Goal: Communication & Community: Answer question/provide support

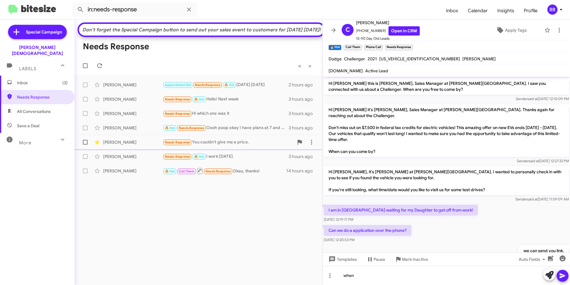
scroll to position [223, 0]
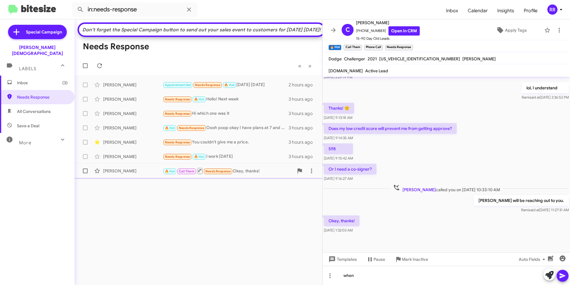
click at [124, 177] on div "[PERSON_NAME] 🔥 Hot Call Them Needs Response Okay, thanks! 14 hours ago" at bounding box center [198, 171] width 238 height 12
click at [378, 274] on div "when" at bounding box center [447, 275] width 248 height 19
click at [558, 272] on button at bounding box center [563, 275] width 12 height 12
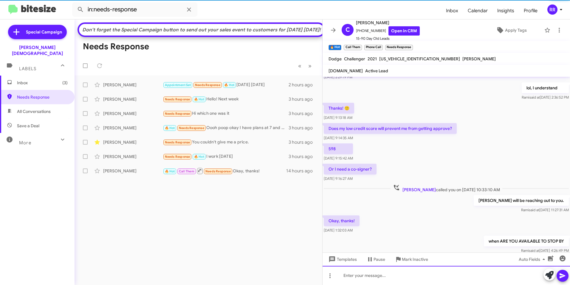
scroll to position [0, 0]
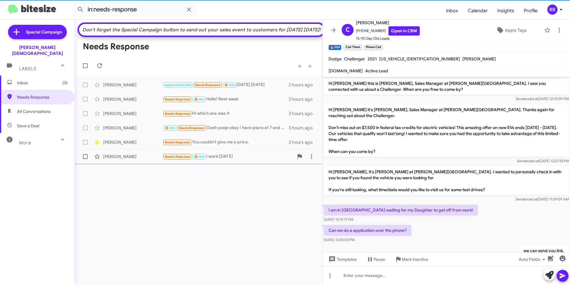
click at [122, 159] on div "[PERSON_NAME]" at bounding box center [133, 156] width 60 height 6
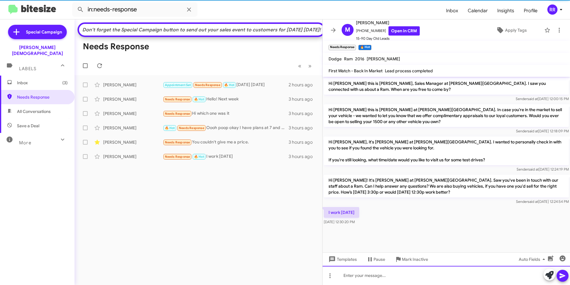
click at [350, 277] on div at bounding box center [447, 275] width 248 height 19
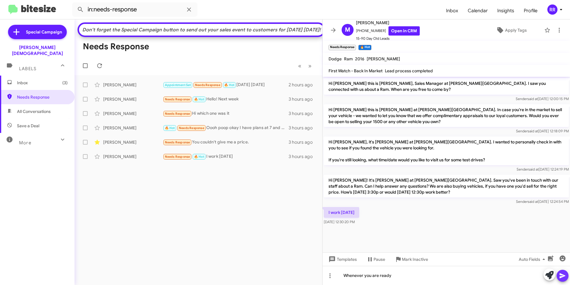
click at [562, 278] on icon at bounding box center [562, 275] width 7 height 7
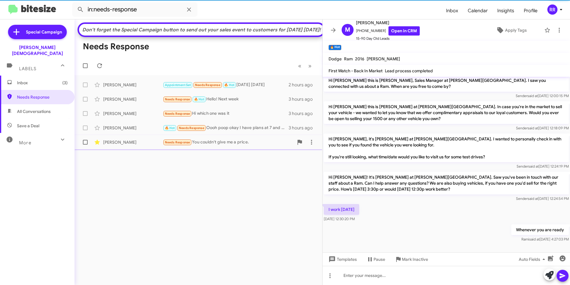
click at [120, 145] on div "[PERSON_NAME]" at bounding box center [133, 142] width 60 height 6
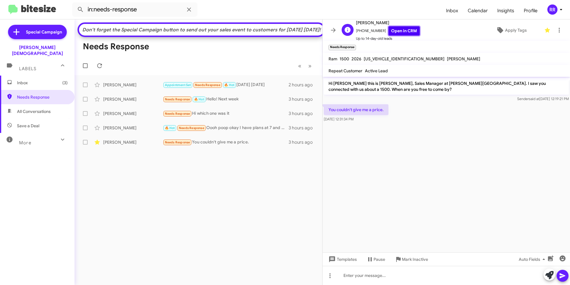
click at [397, 30] on link "Open in CRM" at bounding box center [404, 30] width 31 height 9
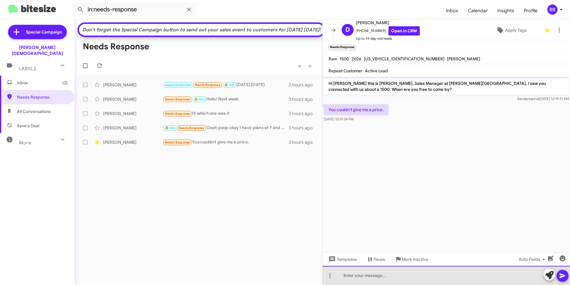
click at [356, 275] on div at bounding box center [447, 275] width 248 height 19
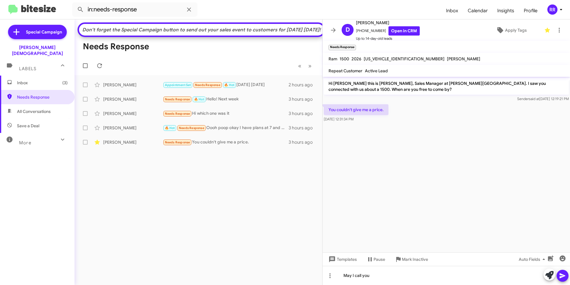
click at [563, 274] on icon at bounding box center [563, 275] width 6 height 5
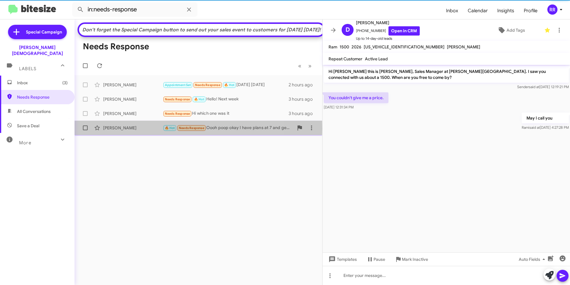
click at [114, 131] on div "[PERSON_NAME]" at bounding box center [133, 128] width 60 height 6
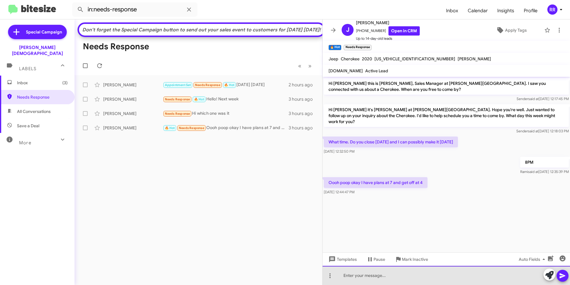
click at [378, 277] on div at bounding box center [447, 275] width 248 height 19
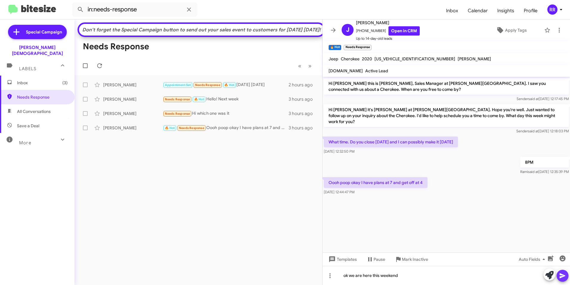
click at [563, 274] on icon at bounding box center [563, 275] width 6 height 5
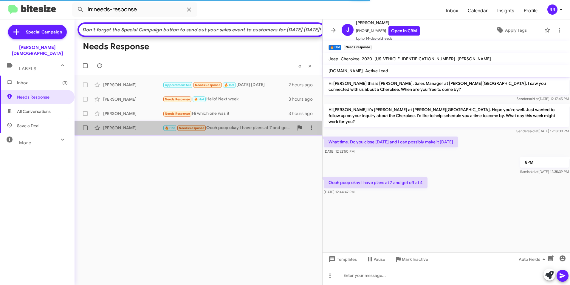
click at [130, 131] on div "[PERSON_NAME]" at bounding box center [133, 128] width 60 height 6
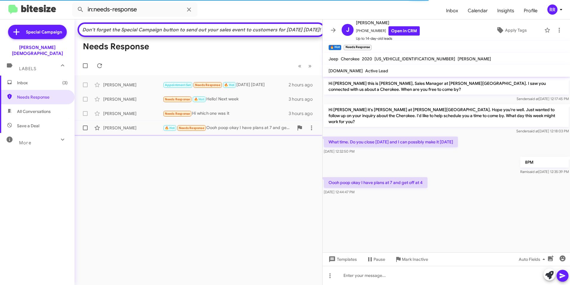
click at [125, 131] on div "[PERSON_NAME]" at bounding box center [133, 128] width 60 height 6
click at [363, 280] on div at bounding box center [447, 275] width 248 height 19
click at [567, 277] on button at bounding box center [563, 275] width 12 height 12
click at [123, 131] on div "[PERSON_NAME]" at bounding box center [133, 128] width 60 height 6
click at [118, 116] on div "[PERSON_NAME]" at bounding box center [133, 113] width 60 height 6
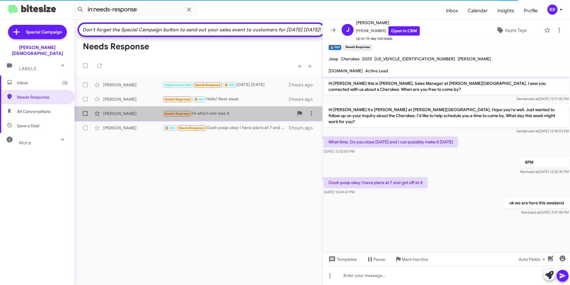
click at [118, 116] on div "[PERSON_NAME]" at bounding box center [133, 113] width 60 height 6
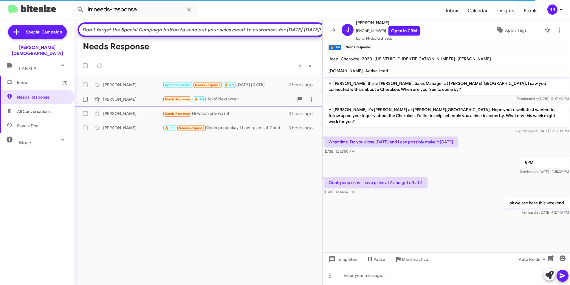
click at [114, 102] on div "[PERSON_NAME]" at bounding box center [133, 99] width 60 height 6
click at [27, 80] on span "Inbox (3)" at bounding box center [42, 83] width 51 height 6
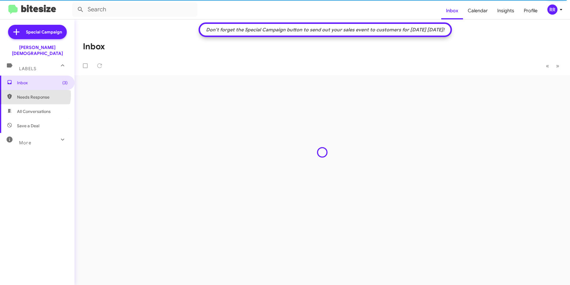
click at [27, 94] on span "Needs Response" at bounding box center [42, 97] width 51 height 6
type input "in:needs-response"
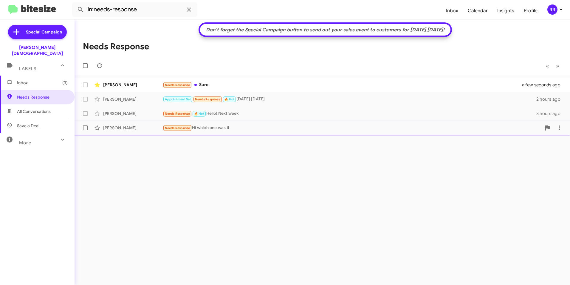
click at [124, 129] on div "[PERSON_NAME]" at bounding box center [133, 128] width 60 height 6
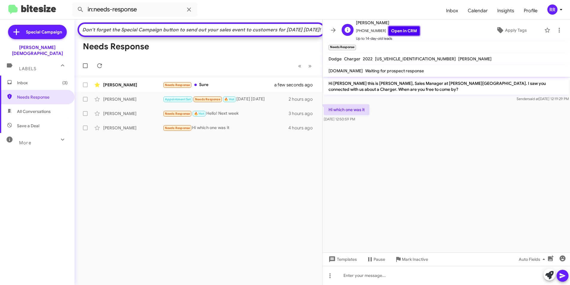
click at [404, 31] on link "Open in CRM" at bounding box center [404, 30] width 31 height 9
click at [369, 277] on div at bounding box center [447, 275] width 248 height 19
click at [560, 278] on icon at bounding box center [563, 275] width 6 height 5
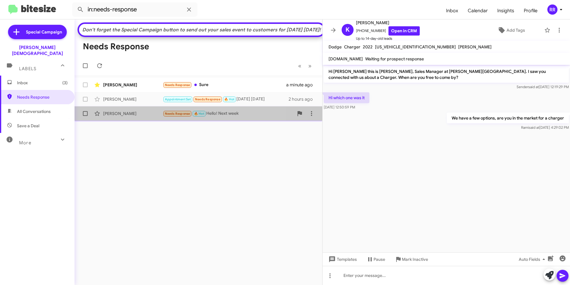
click at [115, 116] on div "[PERSON_NAME]" at bounding box center [133, 113] width 60 height 6
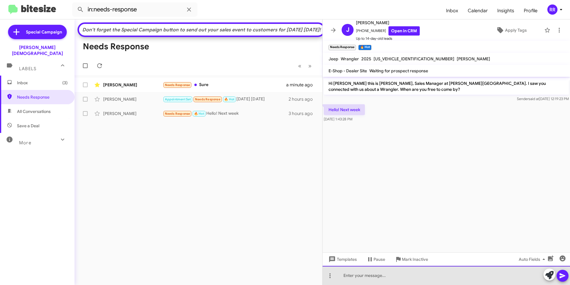
click at [360, 276] on div at bounding box center [447, 275] width 248 height 19
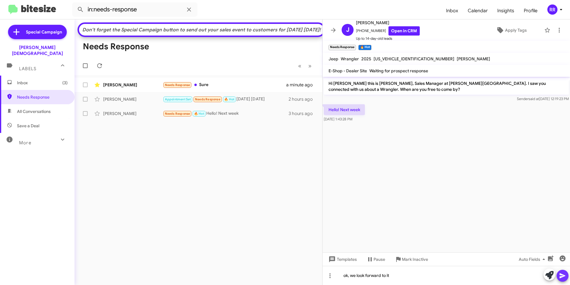
click at [559, 275] on button at bounding box center [563, 275] width 12 height 12
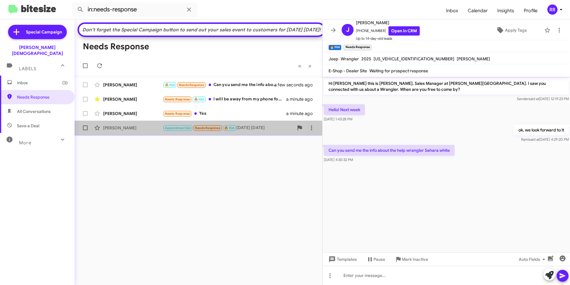
click at [125, 131] on div "[PERSON_NAME]" at bounding box center [133, 128] width 60 height 6
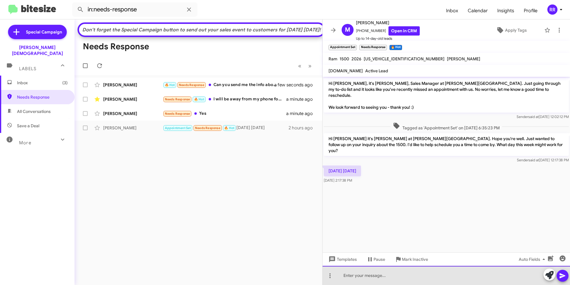
click at [400, 275] on div at bounding box center [447, 275] width 248 height 19
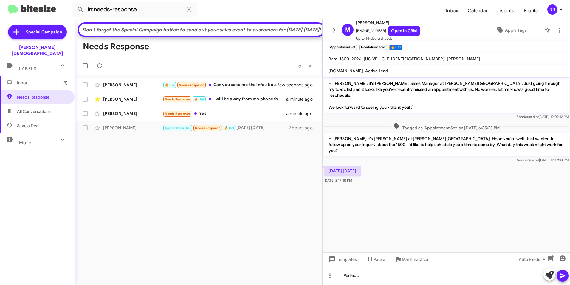
click at [564, 276] on icon at bounding box center [563, 275] width 6 height 5
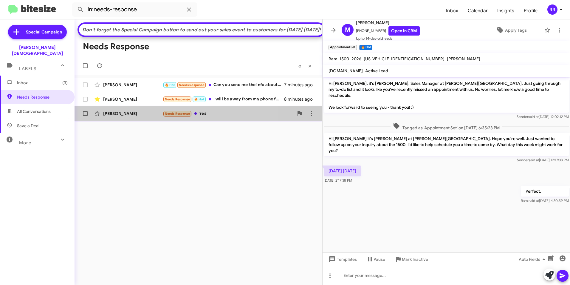
click at [111, 116] on div "[PERSON_NAME]" at bounding box center [133, 113] width 60 height 6
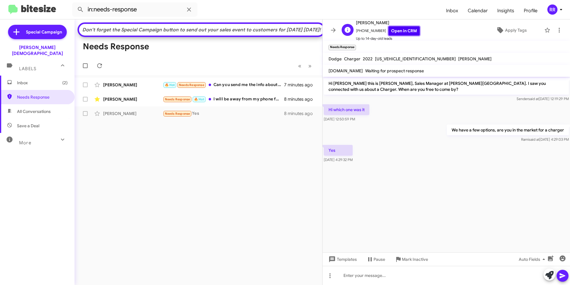
click at [401, 28] on link "Open in CRM" at bounding box center [404, 30] width 31 height 9
click at [352, 274] on div at bounding box center [447, 275] width 248 height 19
drag, startPoint x: 563, startPoint y: 277, endPoint x: 557, endPoint y: 271, distance: 9.1
click at [563, 277] on icon at bounding box center [562, 275] width 7 height 7
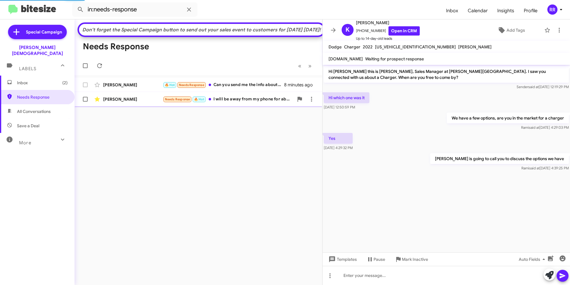
click at [114, 102] on div "[PERSON_NAME]" at bounding box center [133, 99] width 60 height 6
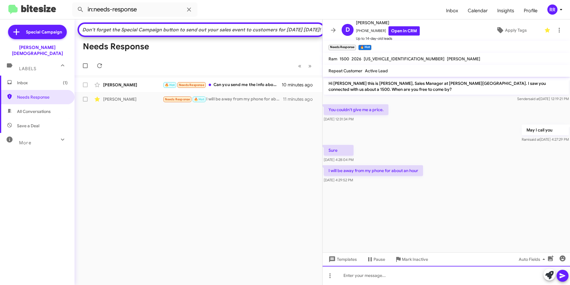
click at [360, 277] on div at bounding box center [447, 275] width 248 height 19
click at [562, 276] on icon at bounding box center [563, 275] width 6 height 5
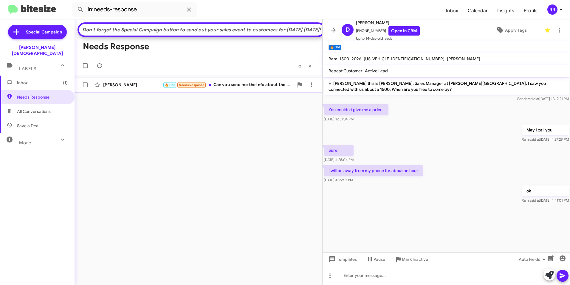
drag, startPoint x: 120, startPoint y: 94, endPoint x: 117, endPoint y: 98, distance: 5.1
click at [120, 88] on div "[PERSON_NAME]" at bounding box center [133, 85] width 60 height 6
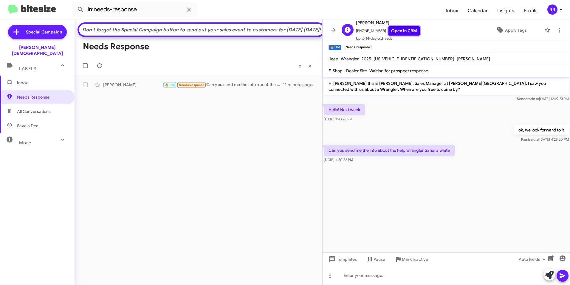
click at [397, 30] on link "Open in CRM" at bounding box center [404, 30] width 31 height 9
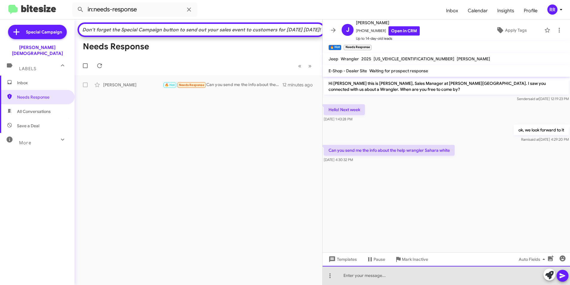
click at [353, 278] on div at bounding box center [447, 275] width 248 height 19
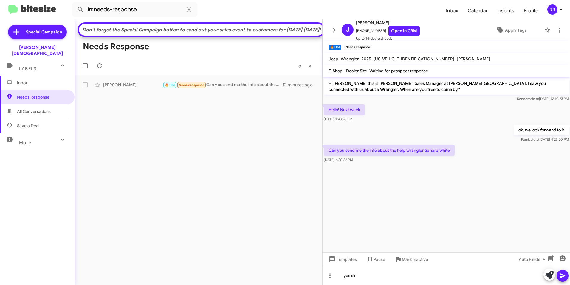
click at [560, 275] on icon at bounding box center [562, 275] width 7 height 7
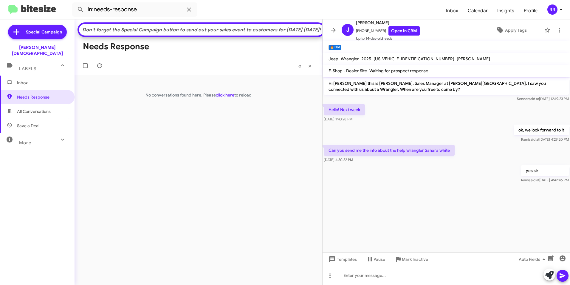
click at [414, 229] on cdk-virtual-scroll-viewport "Hi [PERSON_NAME] this is [PERSON_NAME], Sales Manager at [PERSON_NAME][GEOGRAPH…" at bounding box center [447, 164] width 248 height 175
click at [565, 276] on icon at bounding box center [562, 275] width 7 height 7
click at [37, 94] on span "Needs Response" at bounding box center [42, 97] width 51 height 6
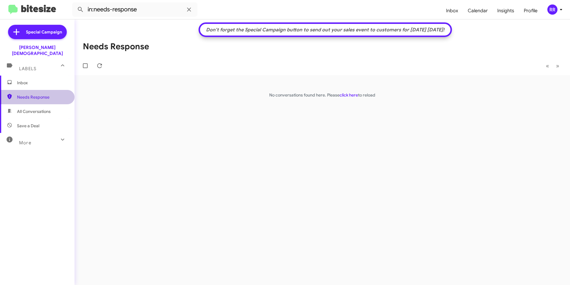
click at [43, 94] on span "Needs Response" at bounding box center [42, 97] width 51 height 6
click at [36, 94] on span "Needs Response" at bounding box center [42, 97] width 51 height 6
click at [37, 94] on span "Needs Response" at bounding box center [42, 97] width 51 height 6
drag, startPoint x: 45, startPoint y: 90, endPoint x: 36, endPoint y: 87, distance: 9.4
click at [45, 94] on span "Needs Response" at bounding box center [42, 97] width 51 height 6
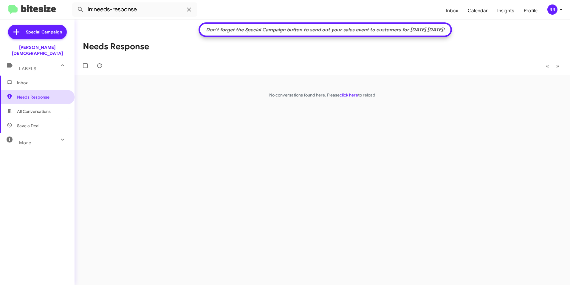
click at [32, 94] on span "Needs Response" at bounding box center [42, 97] width 51 height 6
drag, startPoint x: 100, startPoint y: 65, endPoint x: 104, endPoint y: 64, distance: 3.8
click at [100, 65] on icon at bounding box center [99, 65] width 7 height 7
